Goal: Task Accomplishment & Management: Manage account settings

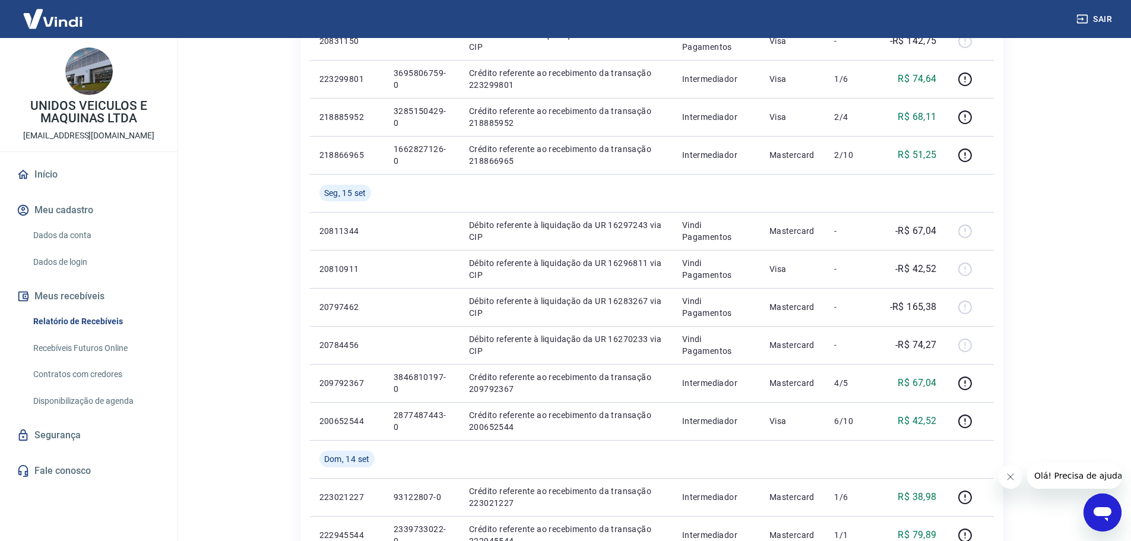
scroll to position [237, 0]
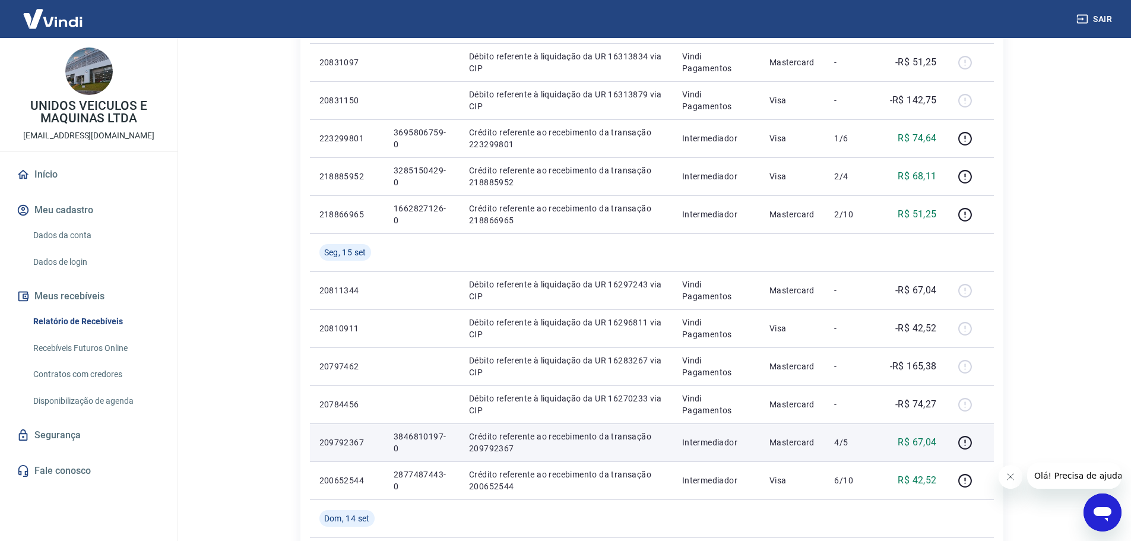
click at [413, 436] on p "3846810197-0" at bounding box center [422, 442] width 56 height 24
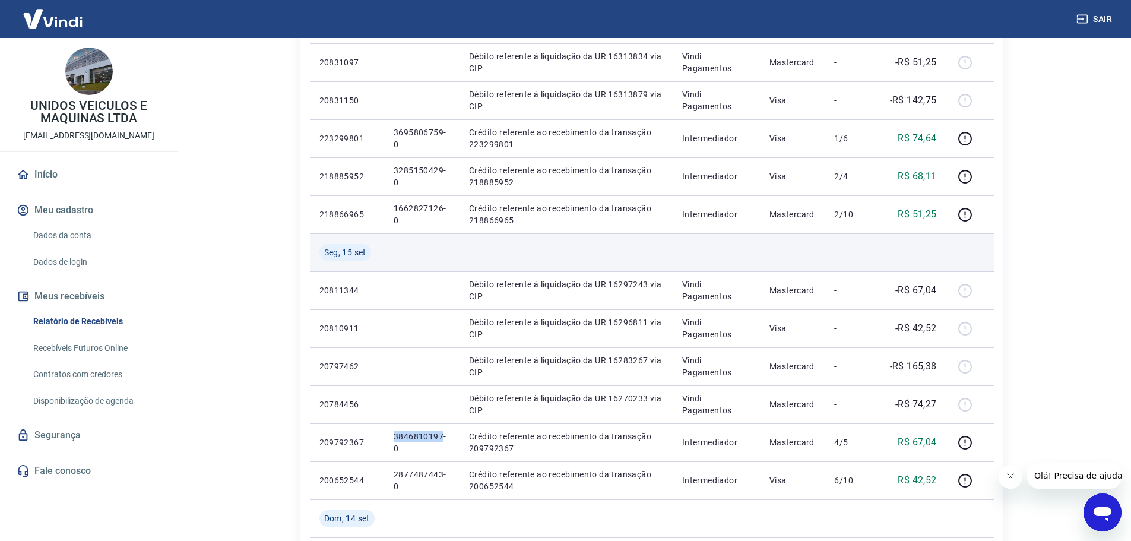
copy p "3846810197"
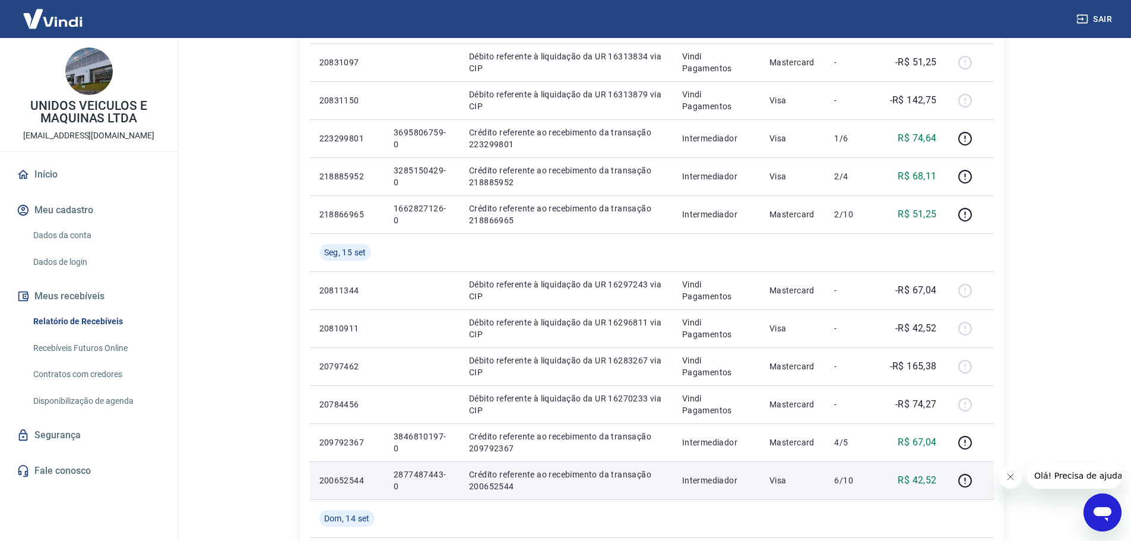
click at [413, 475] on p "2877487443-0" at bounding box center [422, 480] width 56 height 24
copy p "2877487443"
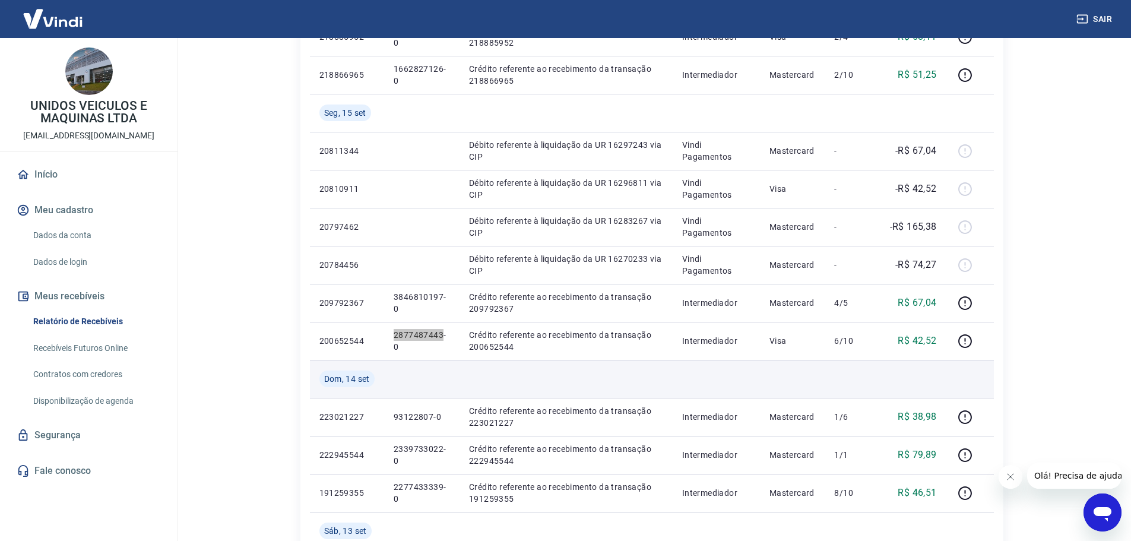
scroll to position [356, 0]
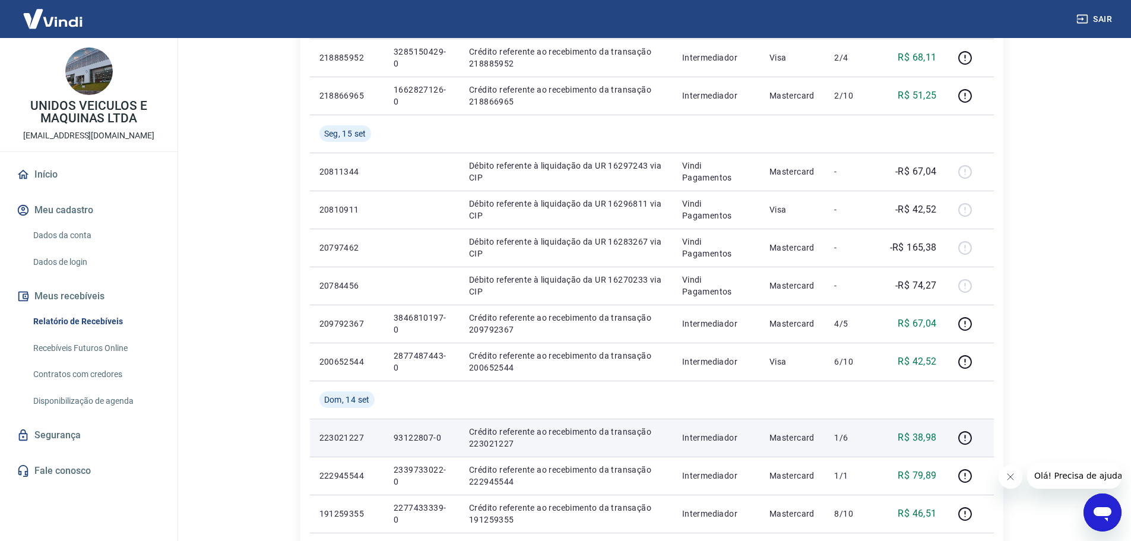
click at [413, 430] on td "93122807-0" at bounding box center [421, 438] width 75 height 38
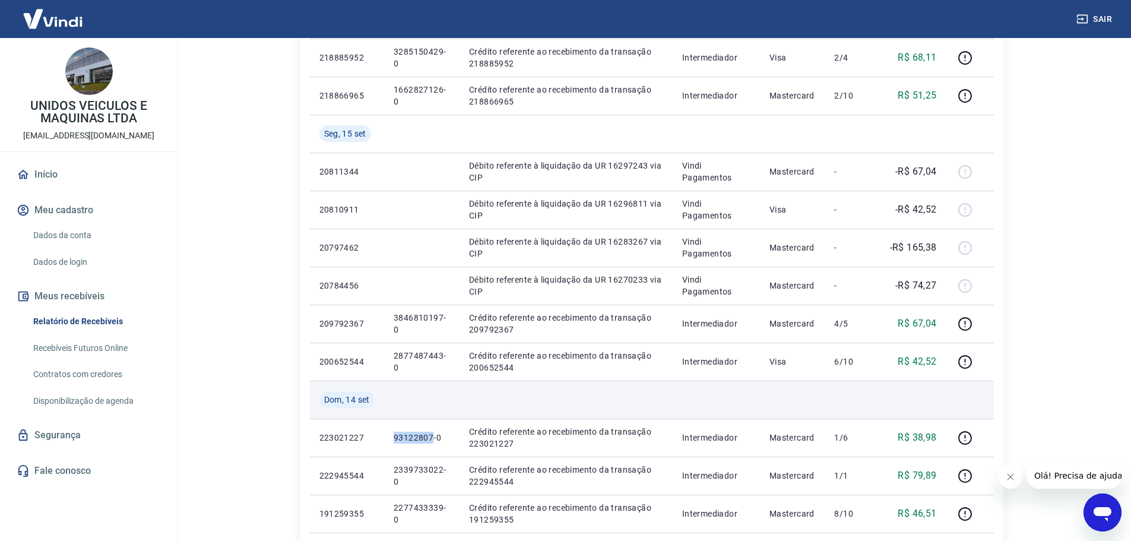
copy p "93122807"
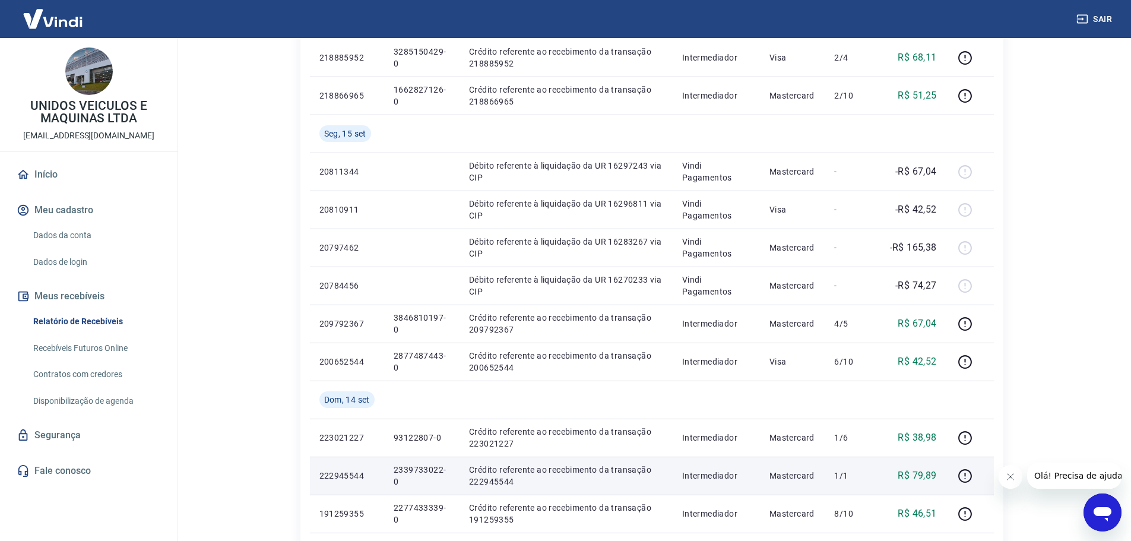
click at [424, 465] on p "2339733022-0" at bounding box center [422, 476] width 56 height 24
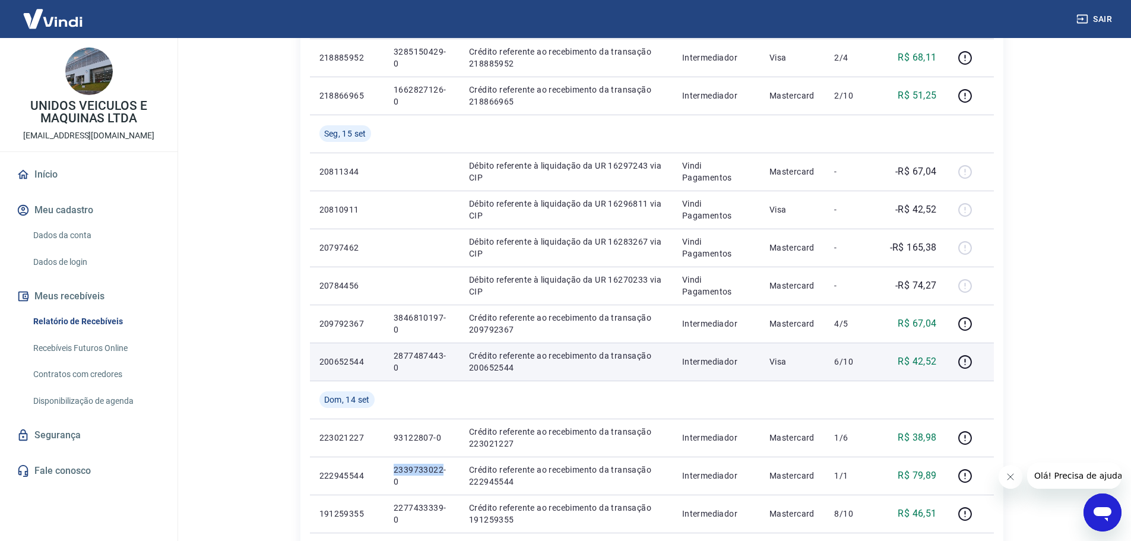
copy p "2339733022"
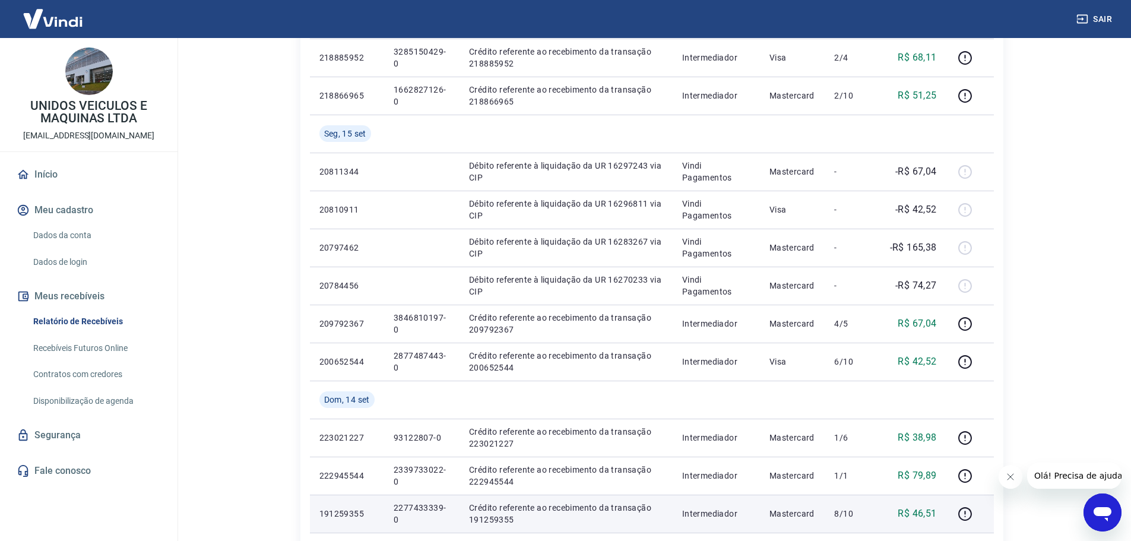
click at [404, 511] on p "2277433339-0" at bounding box center [422, 514] width 56 height 24
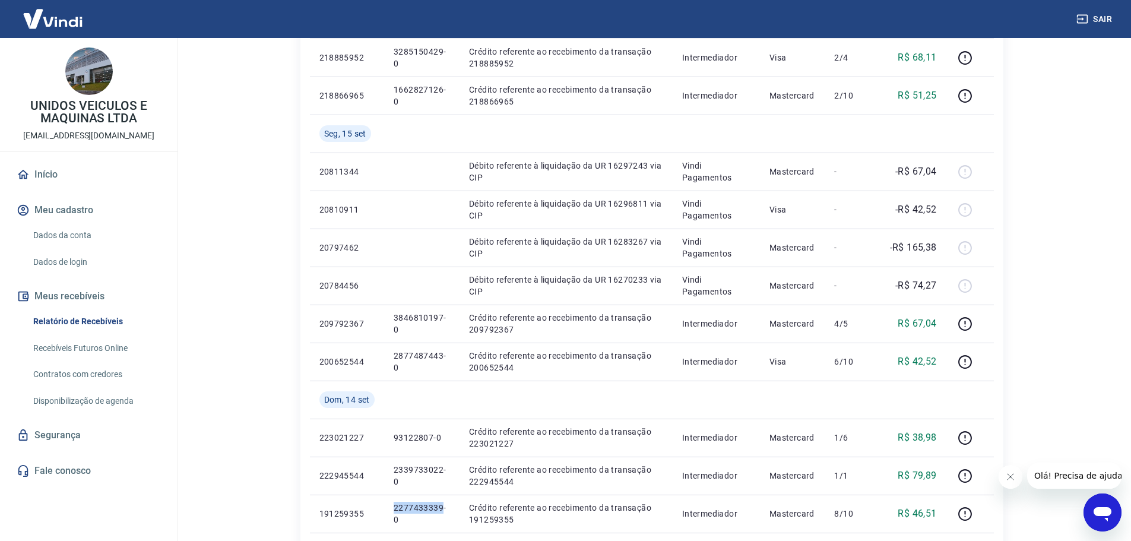
copy p "2277433339"
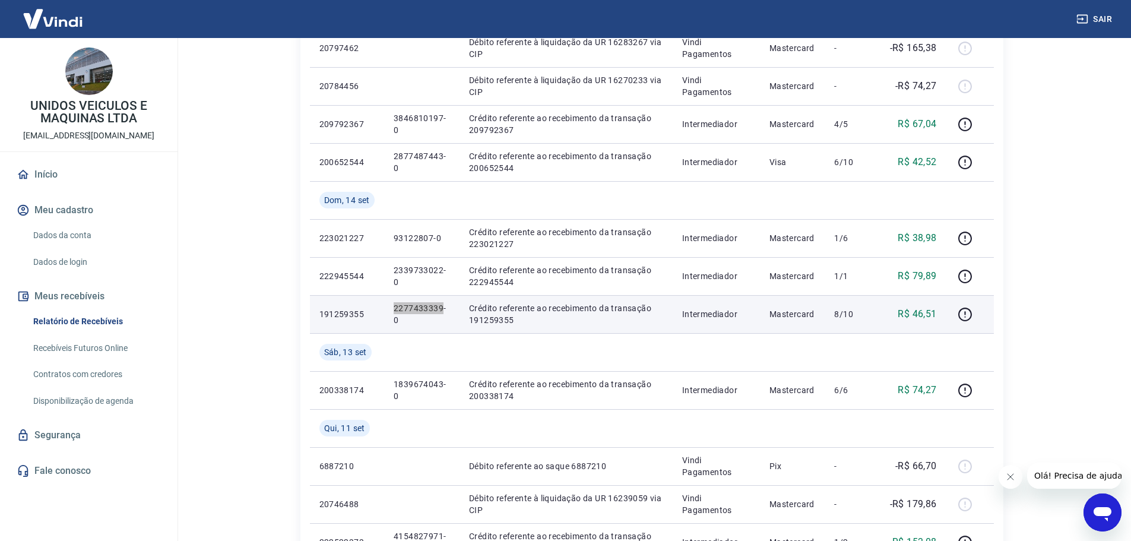
scroll to position [534, 0]
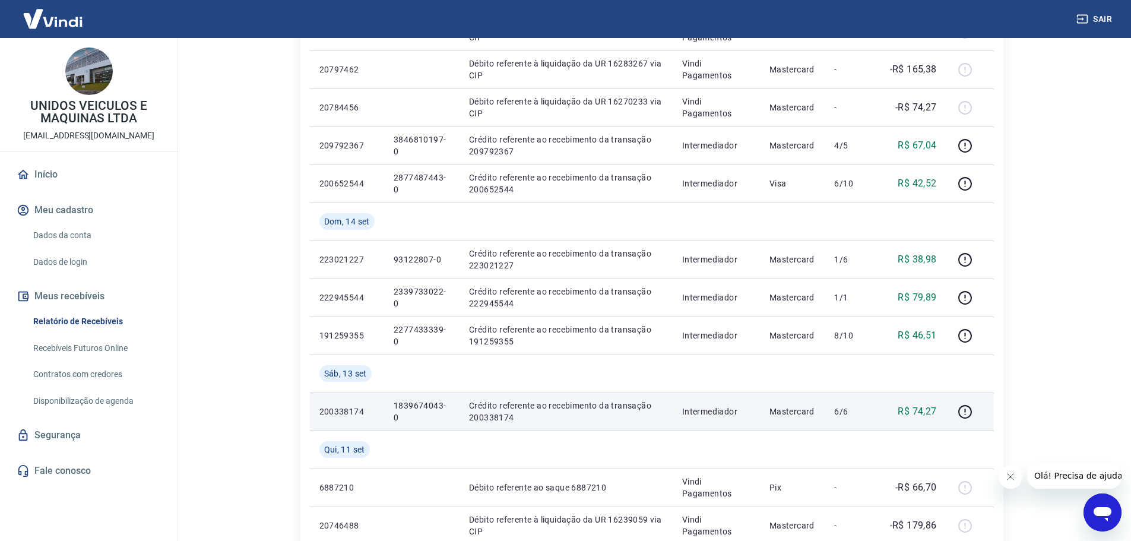
click at [403, 406] on p "1839674043-0" at bounding box center [422, 412] width 56 height 24
copy p "1839674043"
